Goal: Obtain resource: Download file/media

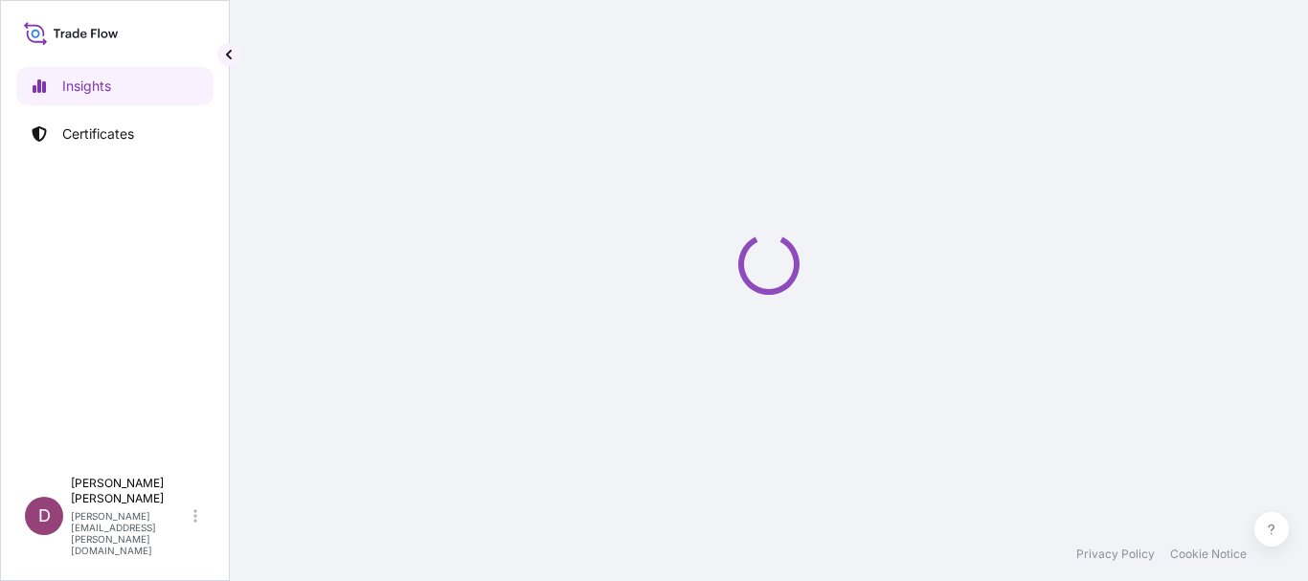
select select "2025"
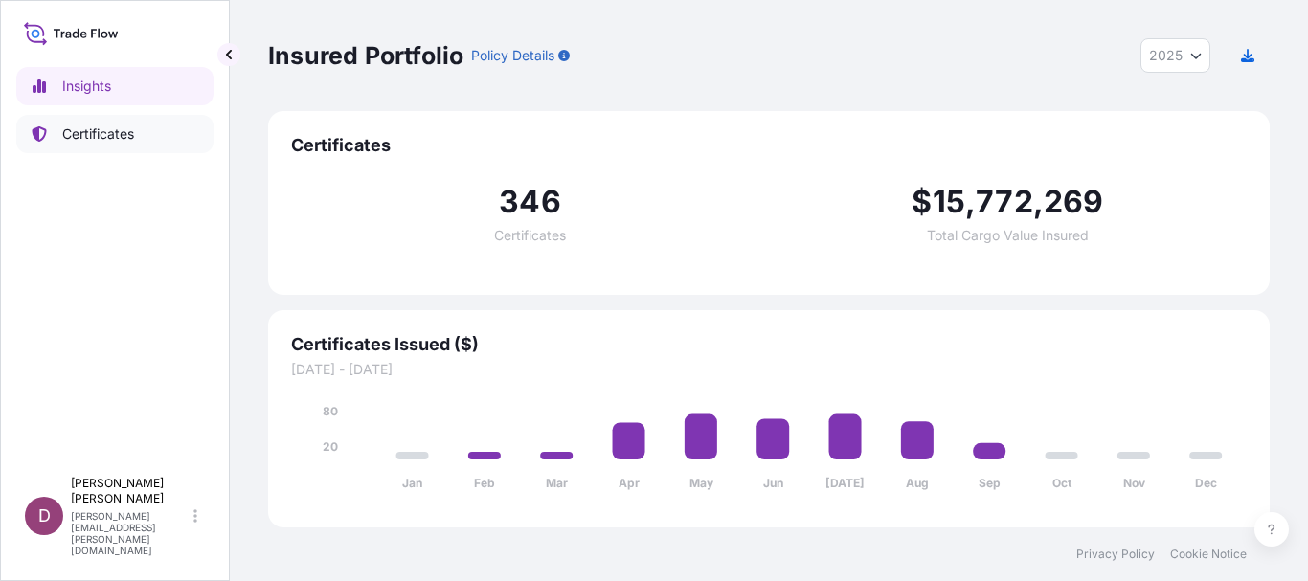
click at [83, 131] on p "Certificates" at bounding box center [98, 133] width 72 height 19
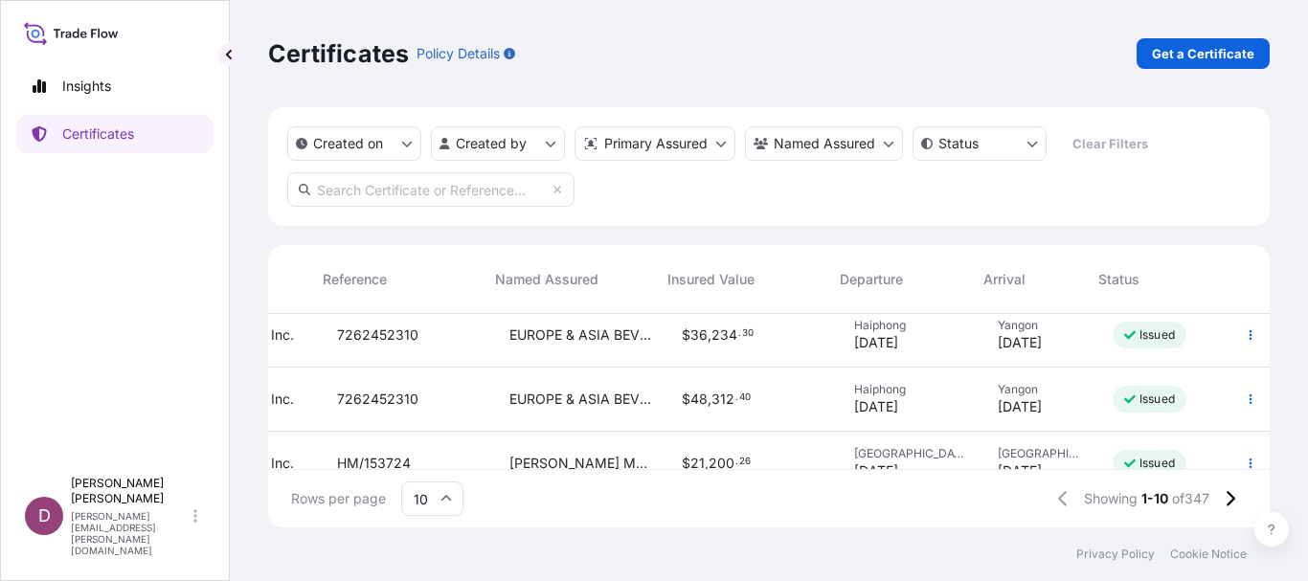
scroll to position [267, 459]
click at [337, 398] on span "7262452310" at bounding box center [377, 399] width 81 height 19
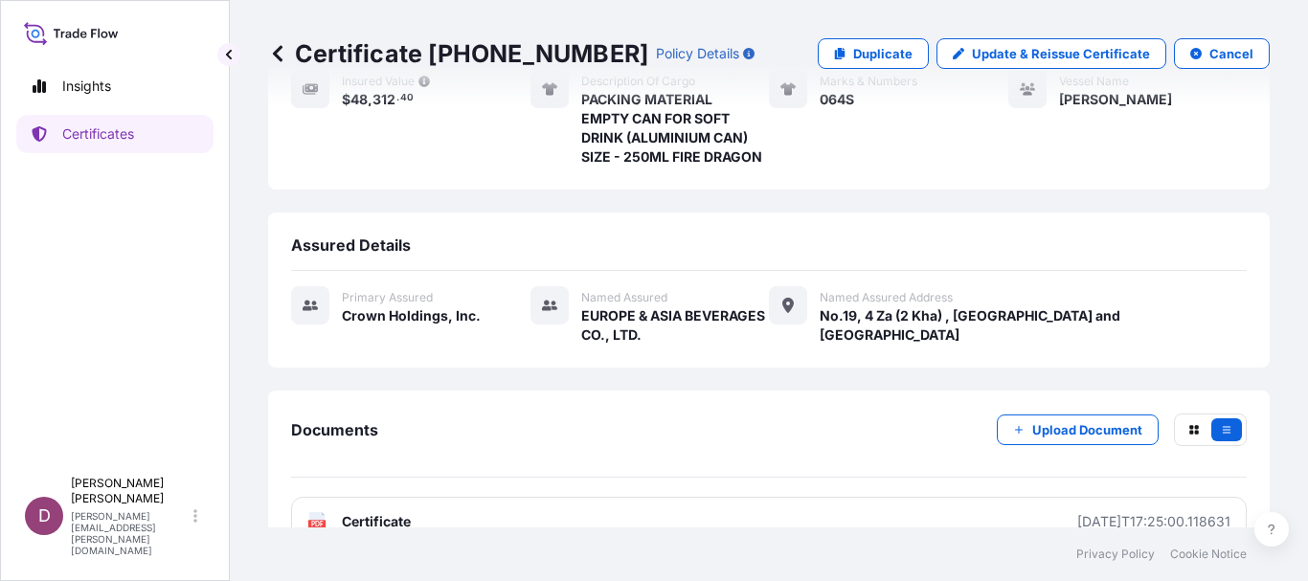
scroll to position [324, 0]
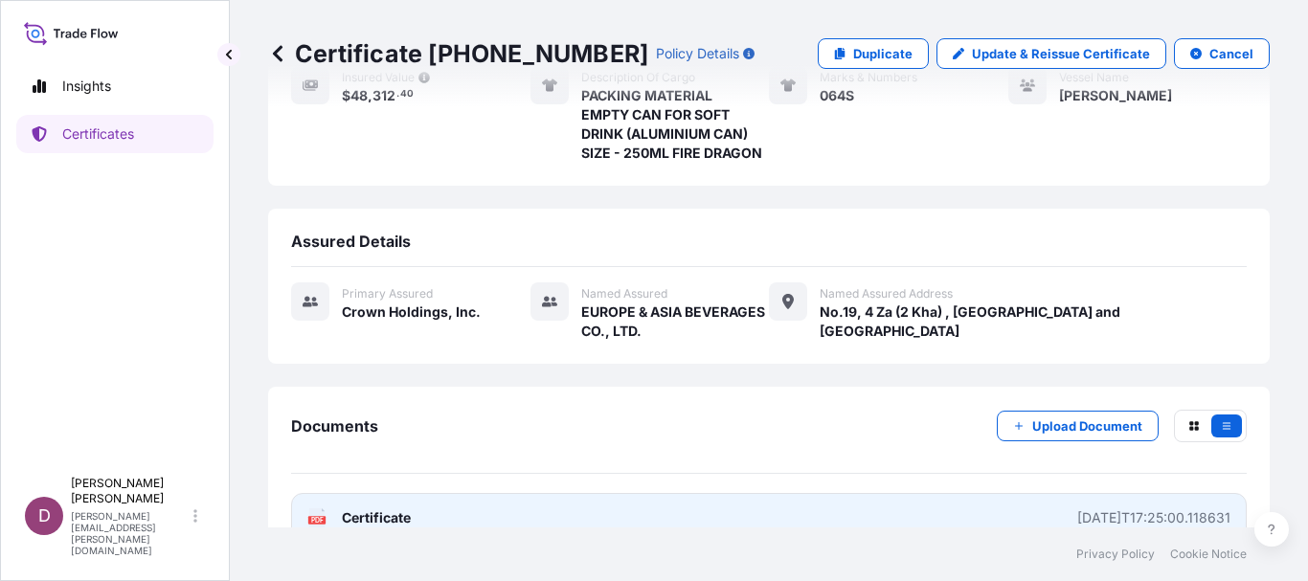
click at [351, 508] on span "Certificate" at bounding box center [376, 517] width 69 height 19
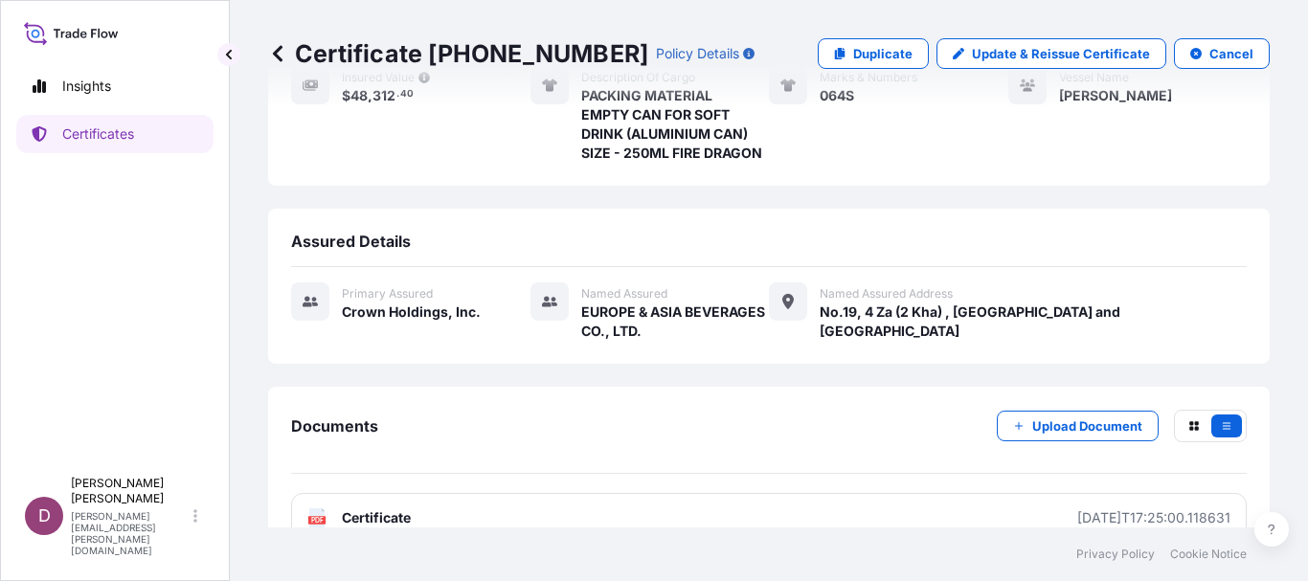
click at [278, 53] on icon at bounding box center [277, 53] width 19 height 19
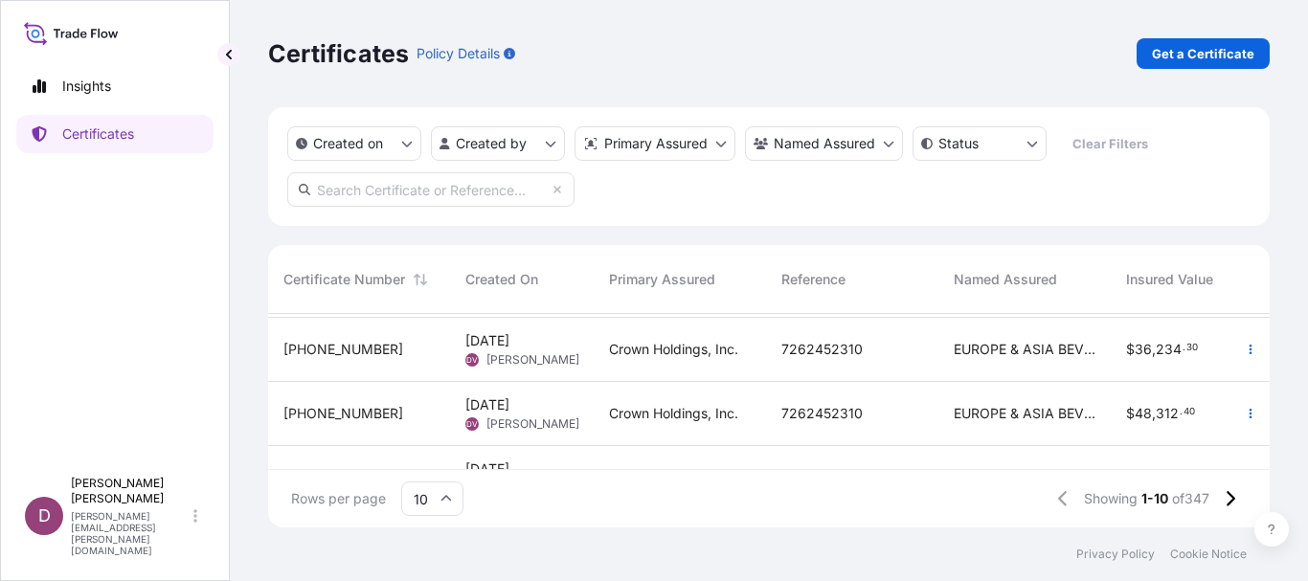
scroll to position [261, 0]
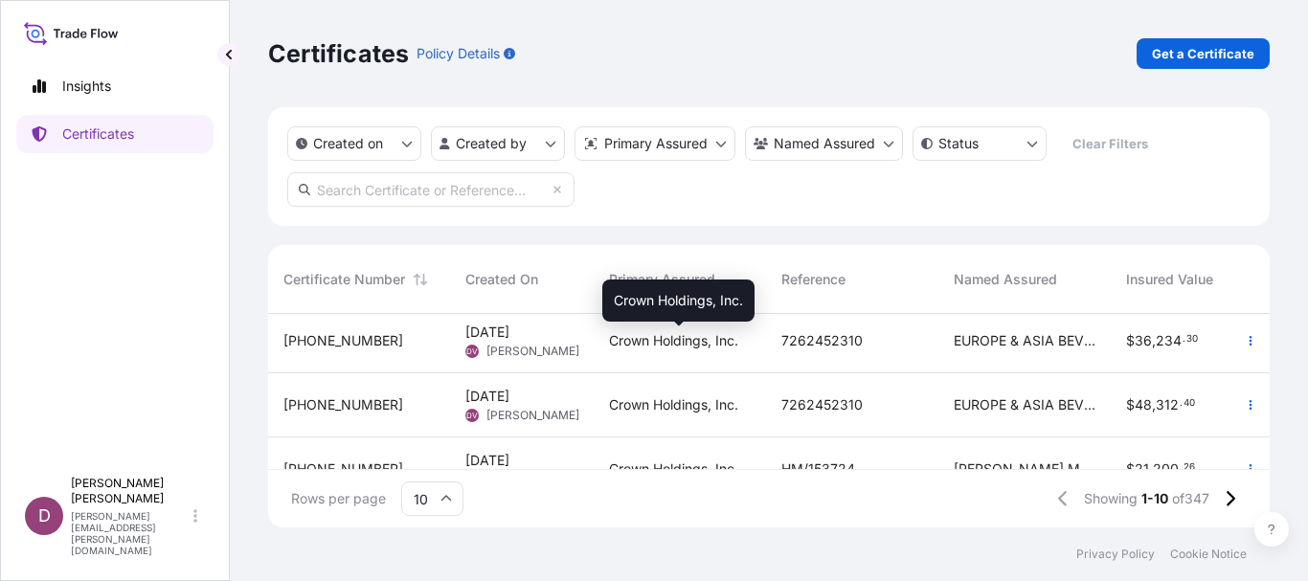
click at [644, 339] on span "Crown Holdings, Inc." at bounding box center [673, 340] width 129 height 19
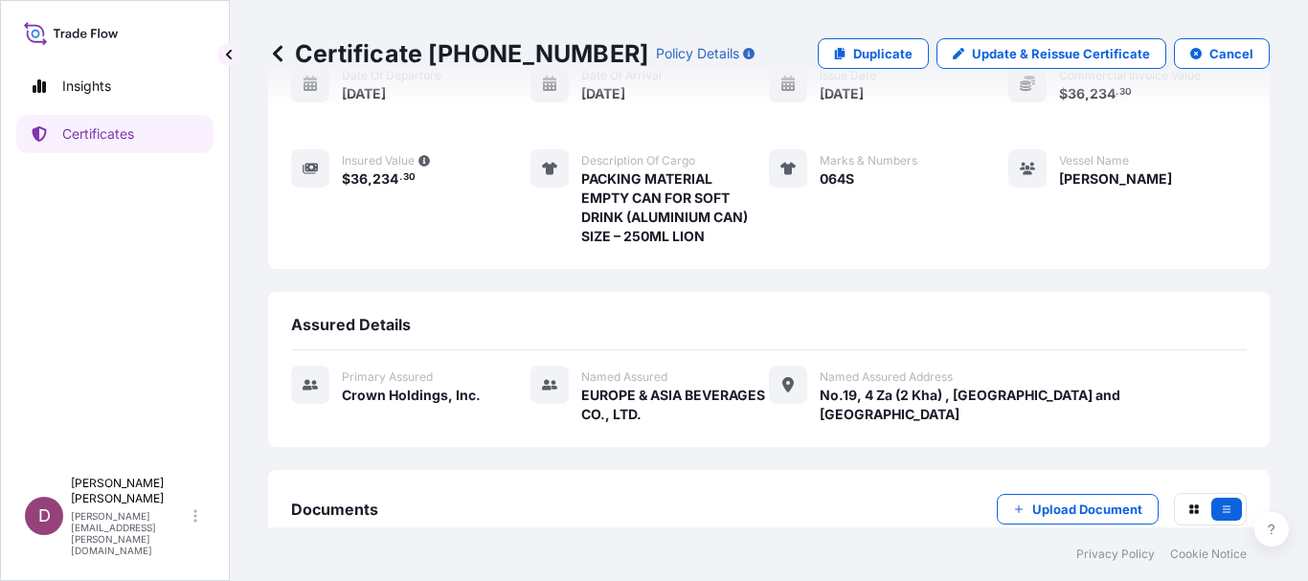
scroll to position [324, 0]
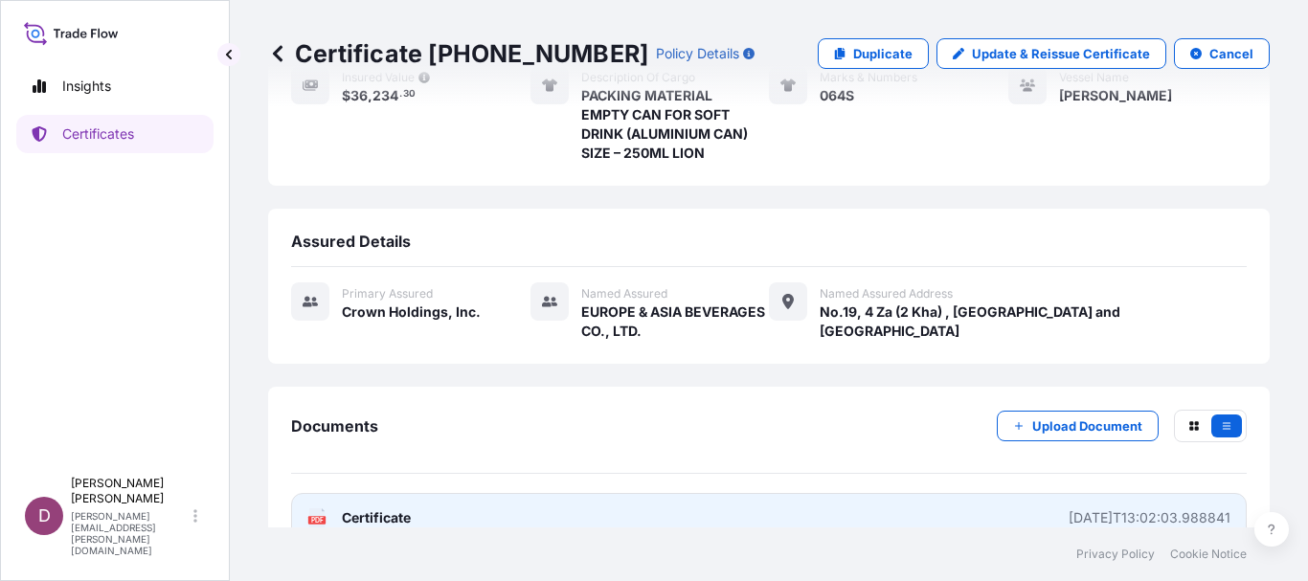
click at [372, 508] on span "Certificate" at bounding box center [376, 517] width 69 height 19
